Goal: Transaction & Acquisition: Purchase product/service

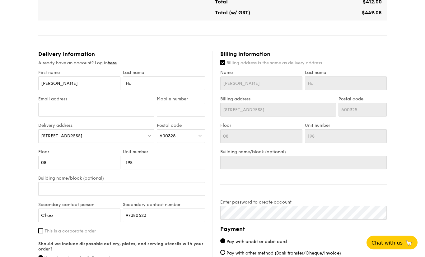
scroll to position [276, 0]
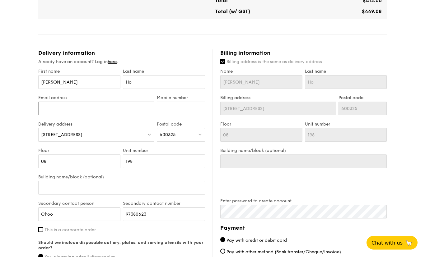
click at [54, 109] on input "Email address" at bounding box center [96, 109] width 116 height 14
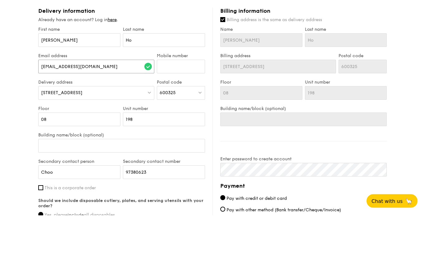
type input "[EMAIL_ADDRESS][DOMAIN_NAME]"
click at [165, 102] on input "Mobile number" at bounding box center [181, 109] width 48 height 14
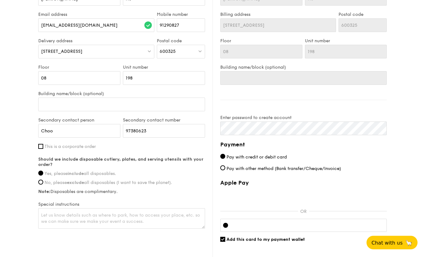
scroll to position [360, 0]
type input "91290827"
click at [221, 241] on input "Add this card to my payment wallet" at bounding box center [222, 239] width 5 height 5
checkbox input "false"
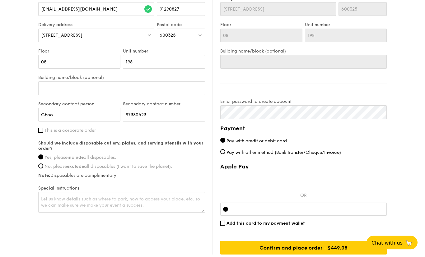
scroll to position [406, 0]
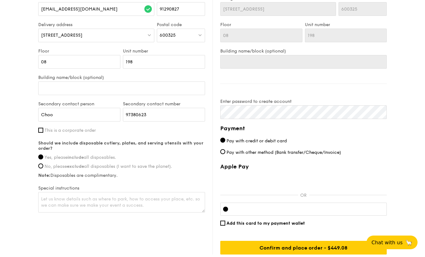
click at [307, 252] on input "Confirm and place order - $449.08" at bounding box center [303, 248] width 166 height 14
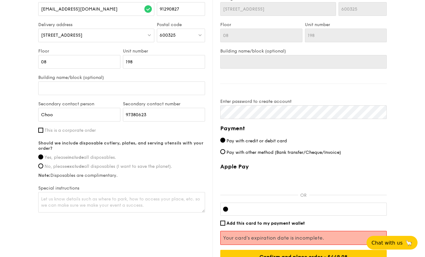
scroll to position [405, 0]
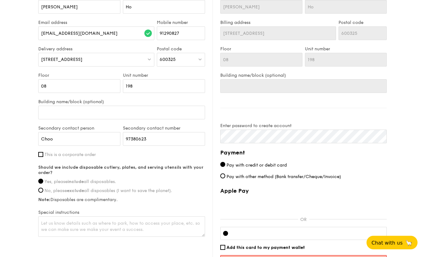
scroll to position [375, 0]
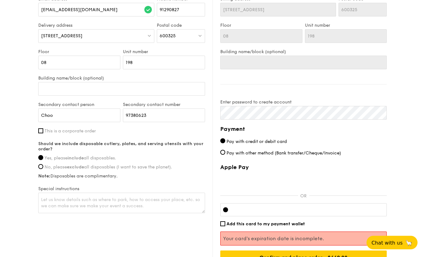
click at [350, 257] on input "Confirm and place order - $449.08" at bounding box center [303, 258] width 166 height 14
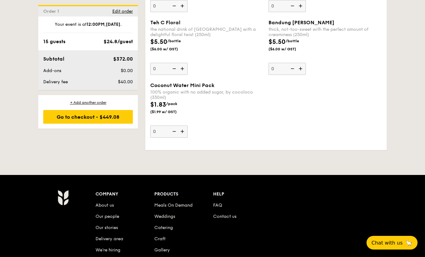
scroll to position [1895, 0]
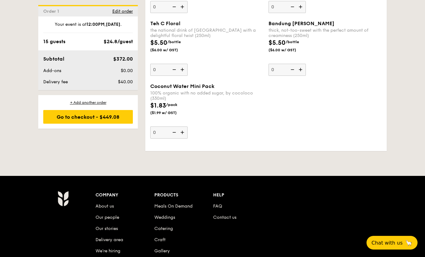
click at [59, 119] on div "Go to checkout - $449.08" at bounding box center [88, 117] width 90 height 14
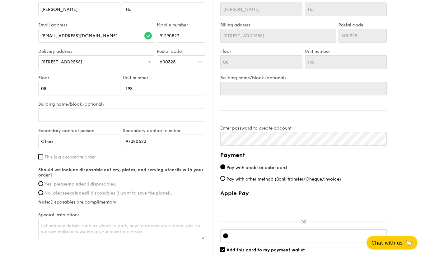
scroll to position [376, 0]
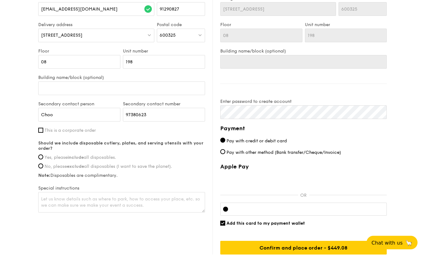
click at [40, 159] on input "Yes, please include all disposables." at bounding box center [40, 157] width 5 height 5
radio input "true"
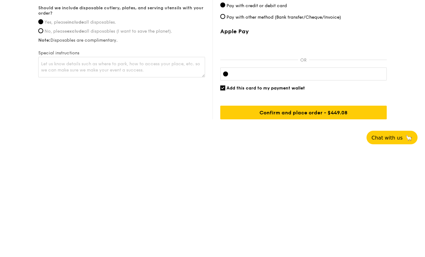
click at [361, 211] on input "Confirm and place order - $449.08" at bounding box center [303, 218] width 166 height 14
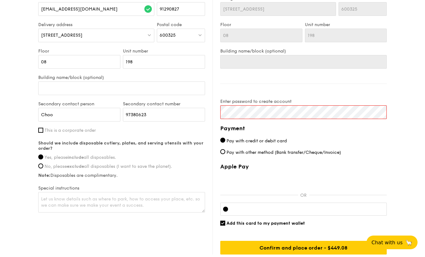
click at [223, 226] on input "Add this card to my payment wallet" at bounding box center [222, 223] width 5 height 5
checkbox input "false"
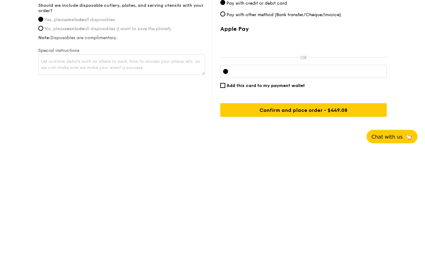
scroll to position [420, 0]
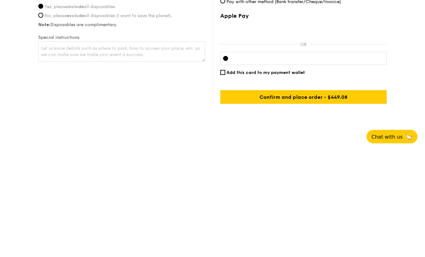
click at [374, 197] on input "Confirm and place order - $449.08" at bounding box center [303, 204] width 166 height 14
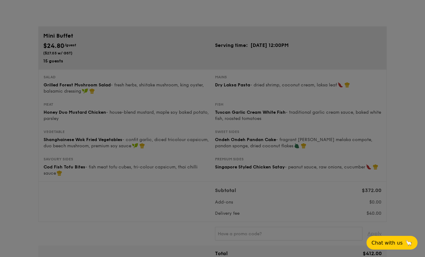
scroll to position [0, 0]
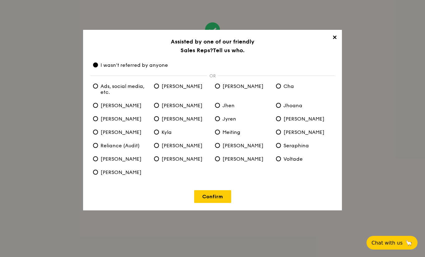
click at [225, 200] on link "Confirm" at bounding box center [212, 196] width 37 height 13
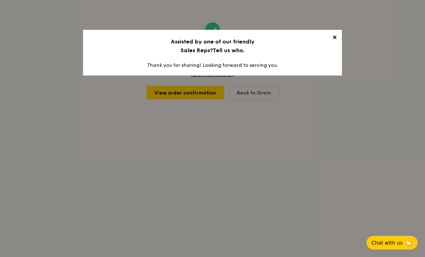
click at [332, 39] on span "✕" at bounding box center [334, 38] width 9 height 9
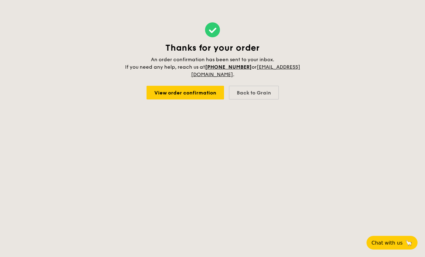
click at [210, 99] on link "View order confirmation" at bounding box center [184, 93] width 77 height 14
